Goal: Use online tool/utility: Utilize a website feature to perform a specific function

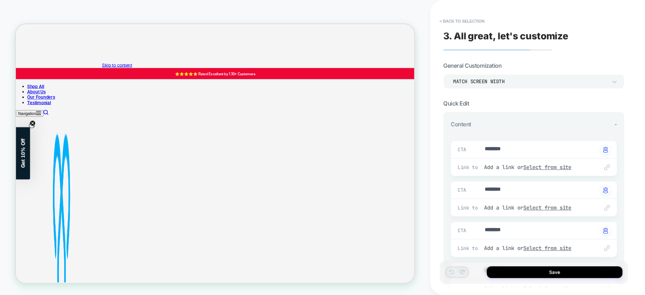
scroll to position [20, 0]
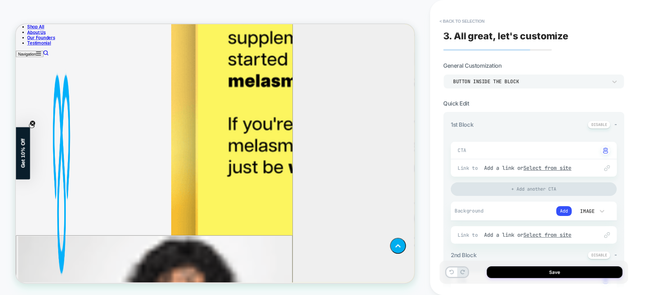
scroll to position [1828, 0]
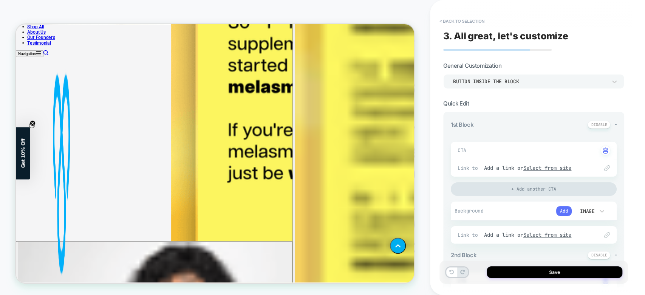
click at [564, 209] on button "Add" at bounding box center [563, 211] width 15 height 10
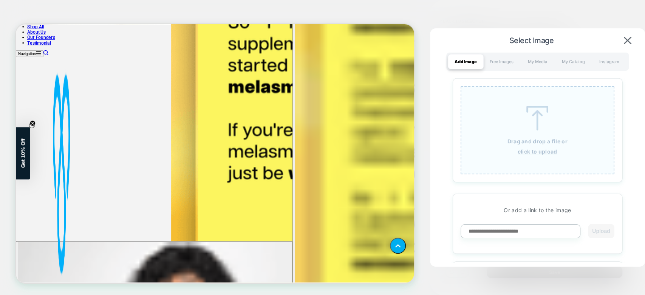
click at [537, 124] on img at bounding box center [537, 118] width 34 height 25
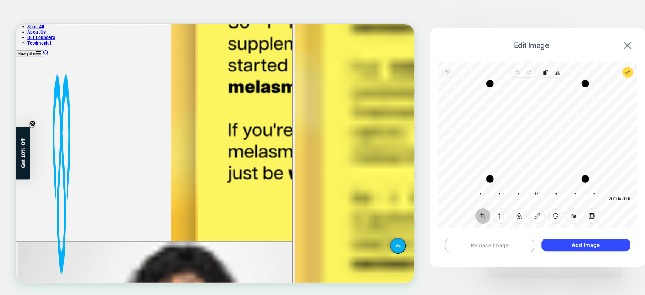
click at [626, 47] on img at bounding box center [628, 46] width 8 height 8
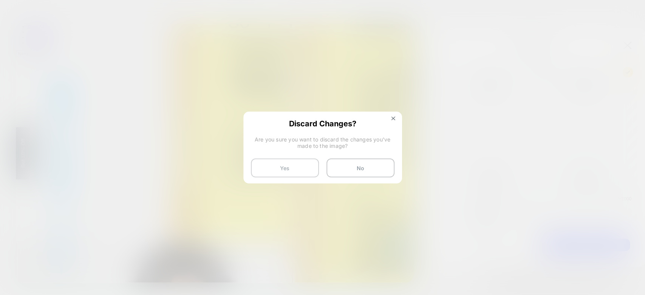
click at [307, 172] on button "Yes" at bounding box center [285, 167] width 68 height 19
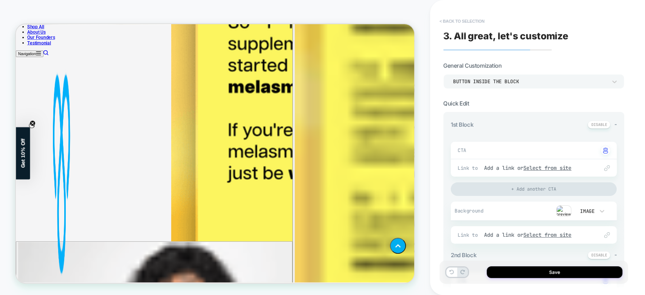
click at [445, 26] on button "< Back to selection" at bounding box center [462, 21] width 53 height 12
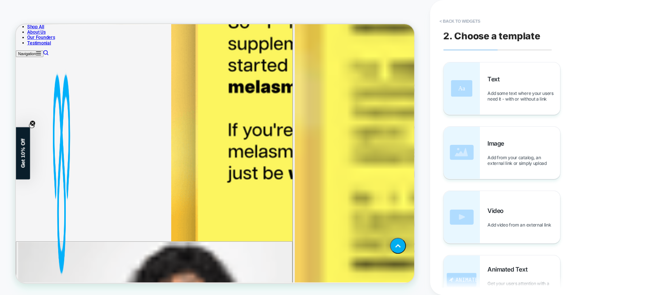
scroll to position [1851, 0]
